Goal: Entertainment & Leisure: Browse casually

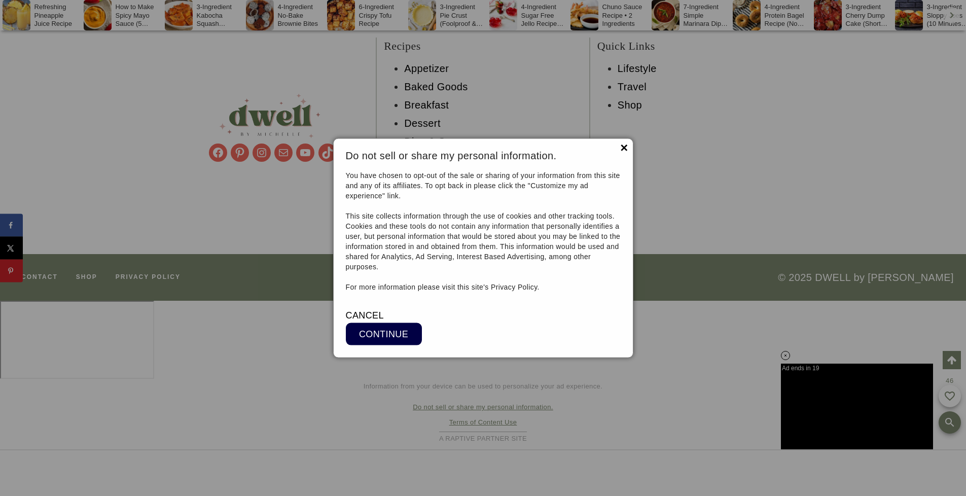
scroll to position [8212, 0]
